Goal: Information Seeking & Learning: Learn about a topic

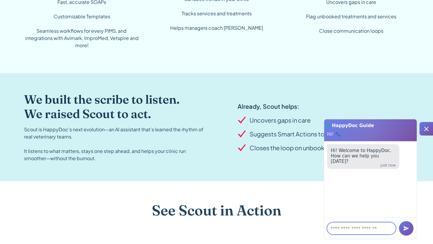
scroll to position [536, 0]
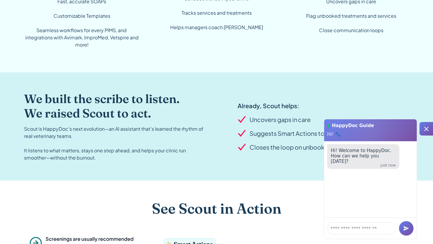
click at [424, 127] on icon at bounding box center [425, 128] width 7 height 7
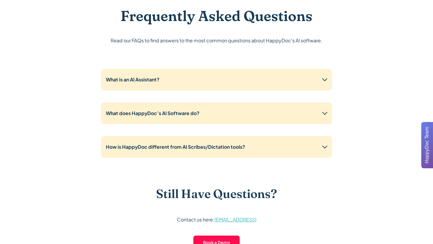
scroll to position [1433, 0]
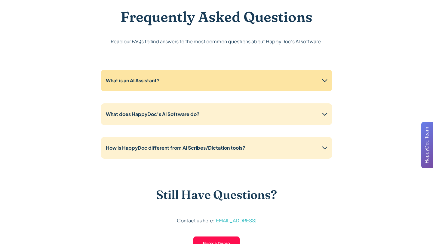
click at [117, 78] on strong "What is an AI Assistant?" at bounding box center [132, 80] width 53 height 6
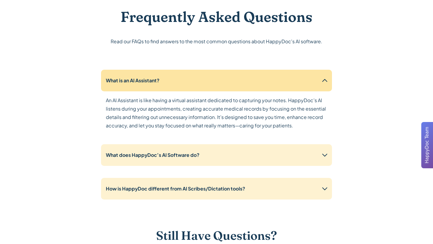
click at [117, 78] on strong "What is an AI Assistant?" at bounding box center [132, 80] width 53 height 6
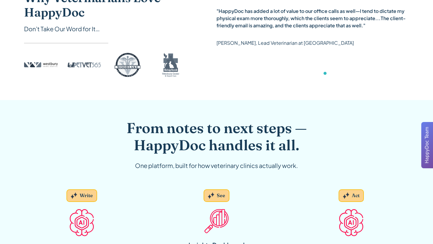
scroll to position [0, 0]
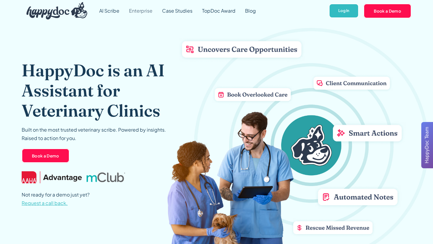
click at [139, 9] on link "Enterprise" at bounding box center [140, 11] width 33 height 22
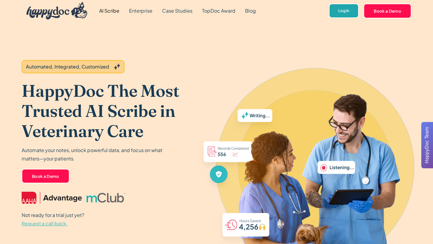
click at [337, 14] on link "Log In" at bounding box center [344, 11] width 30 height 15
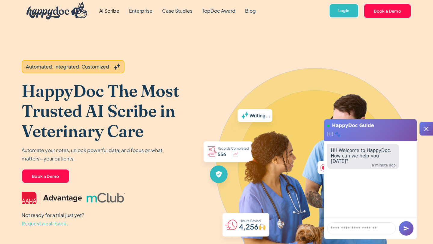
click at [424, 133] on div at bounding box center [426, 129] width 14 height 14
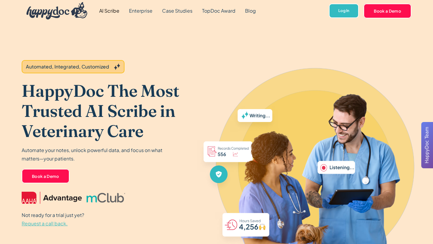
click at [114, 11] on link "AI Scribe" at bounding box center [109, 11] width 30 height 22
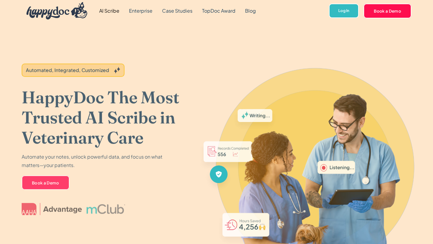
click at [50, 11] on img "home" at bounding box center [56, 10] width 61 height 17
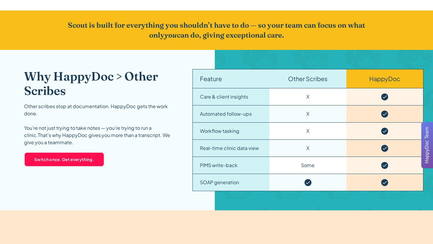
scroll to position [884, 0]
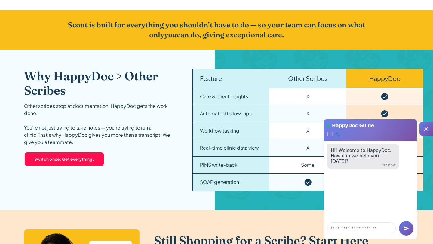
click at [425, 132] on icon at bounding box center [425, 128] width 7 height 7
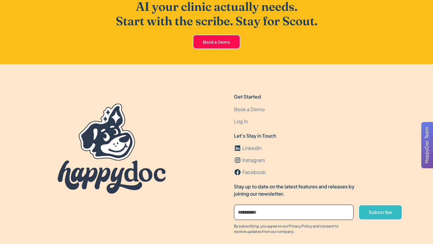
scroll to position [1799, 0]
